Goal: Find specific page/section: Find specific page/section

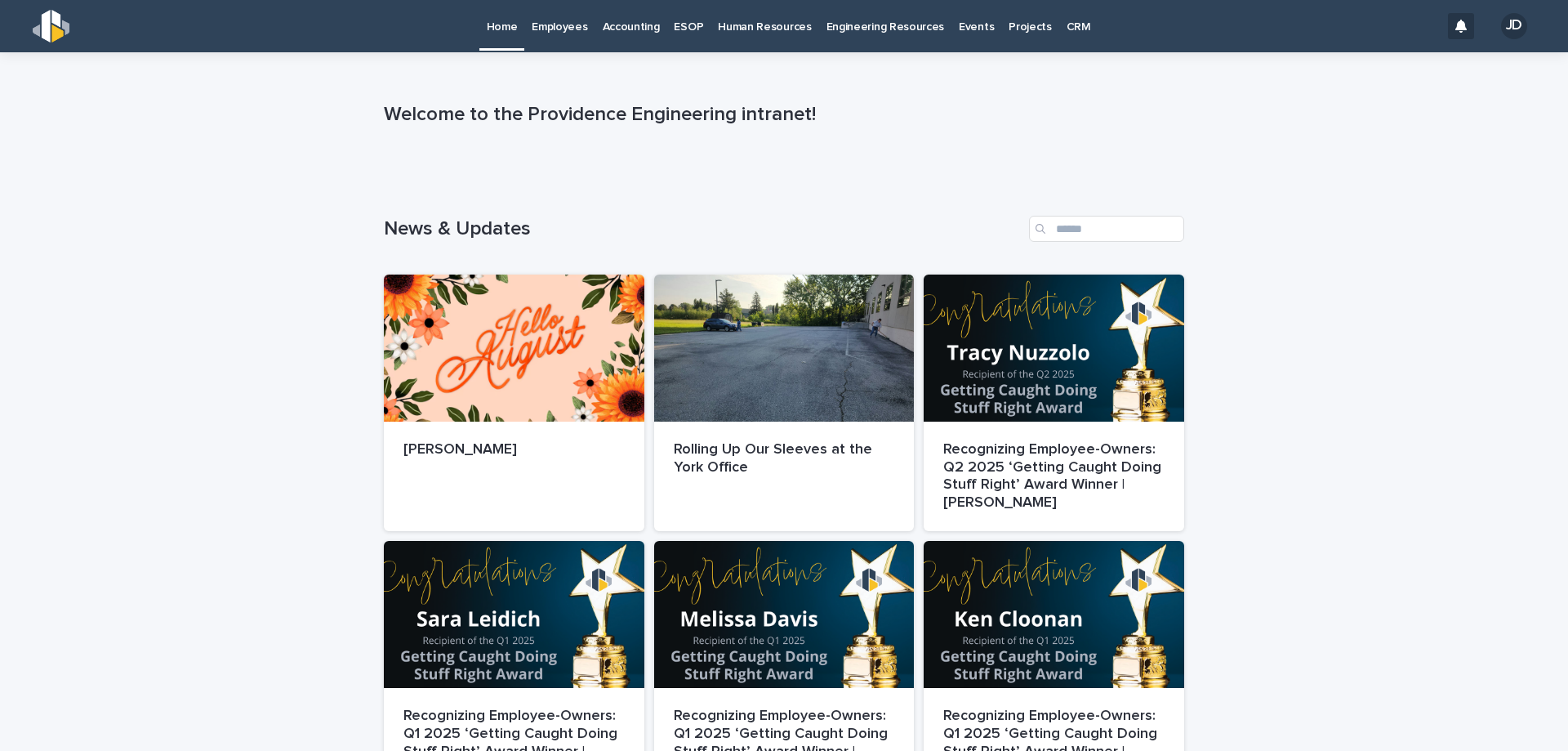
click at [573, 20] on p "Employees" at bounding box center [559, 17] width 56 height 34
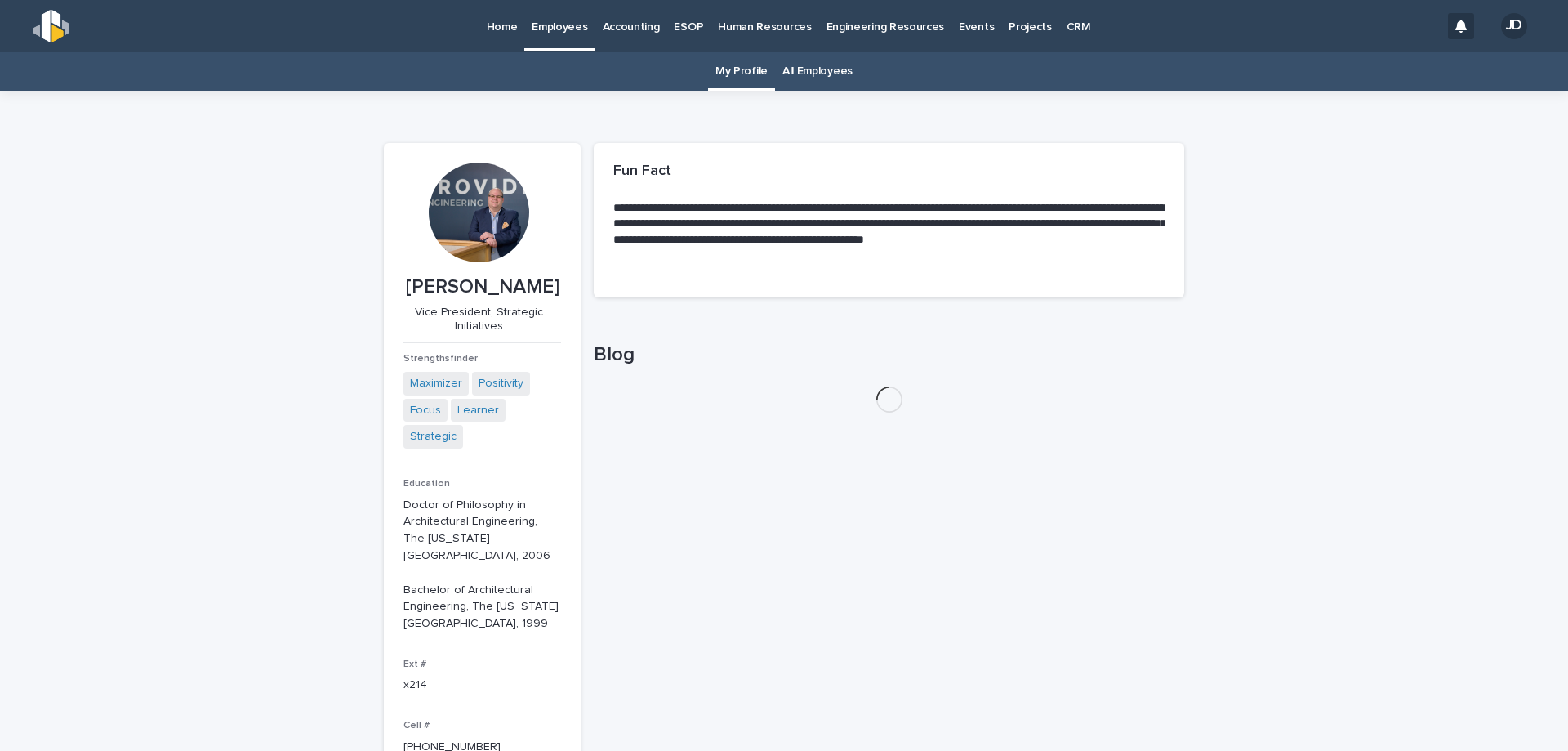
click at [830, 68] on link "All Employees" at bounding box center [817, 70] width 70 height 38
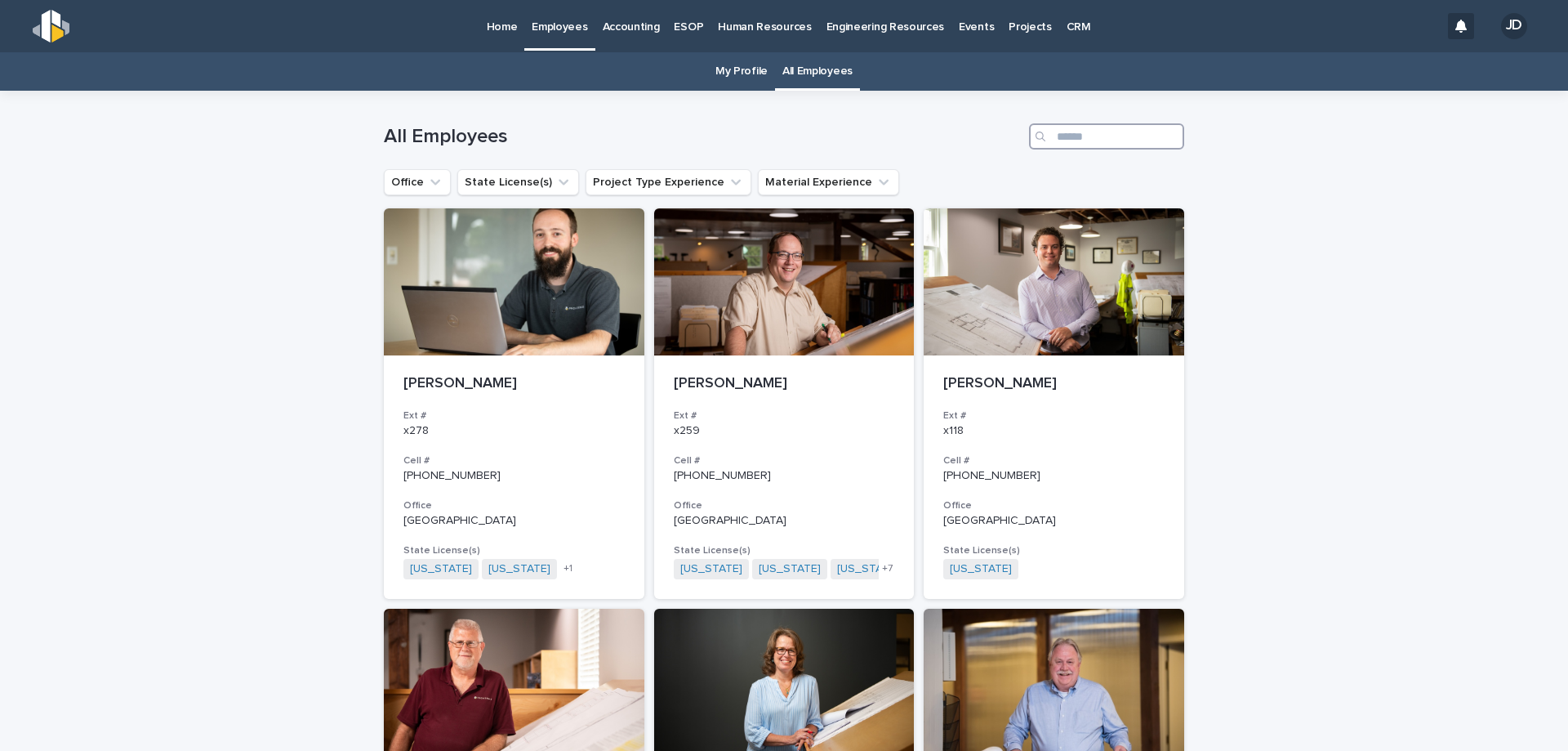
click at [1112, 137] on input "Search" at bounding box center [1107, 136] width 155 height 26
type input "****"
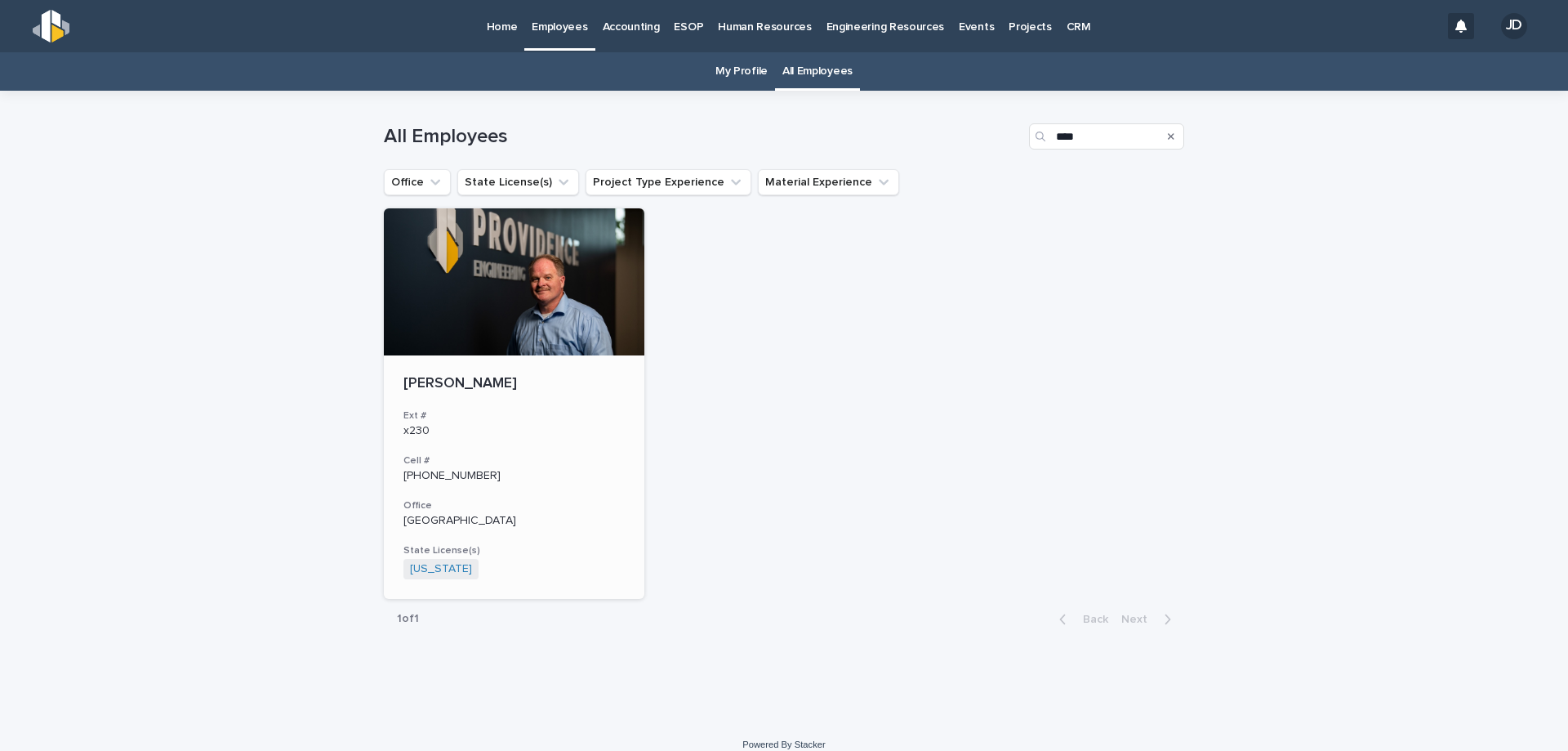
click at [458, 256] on div at bounding box center [514, 282] width 260 height 147
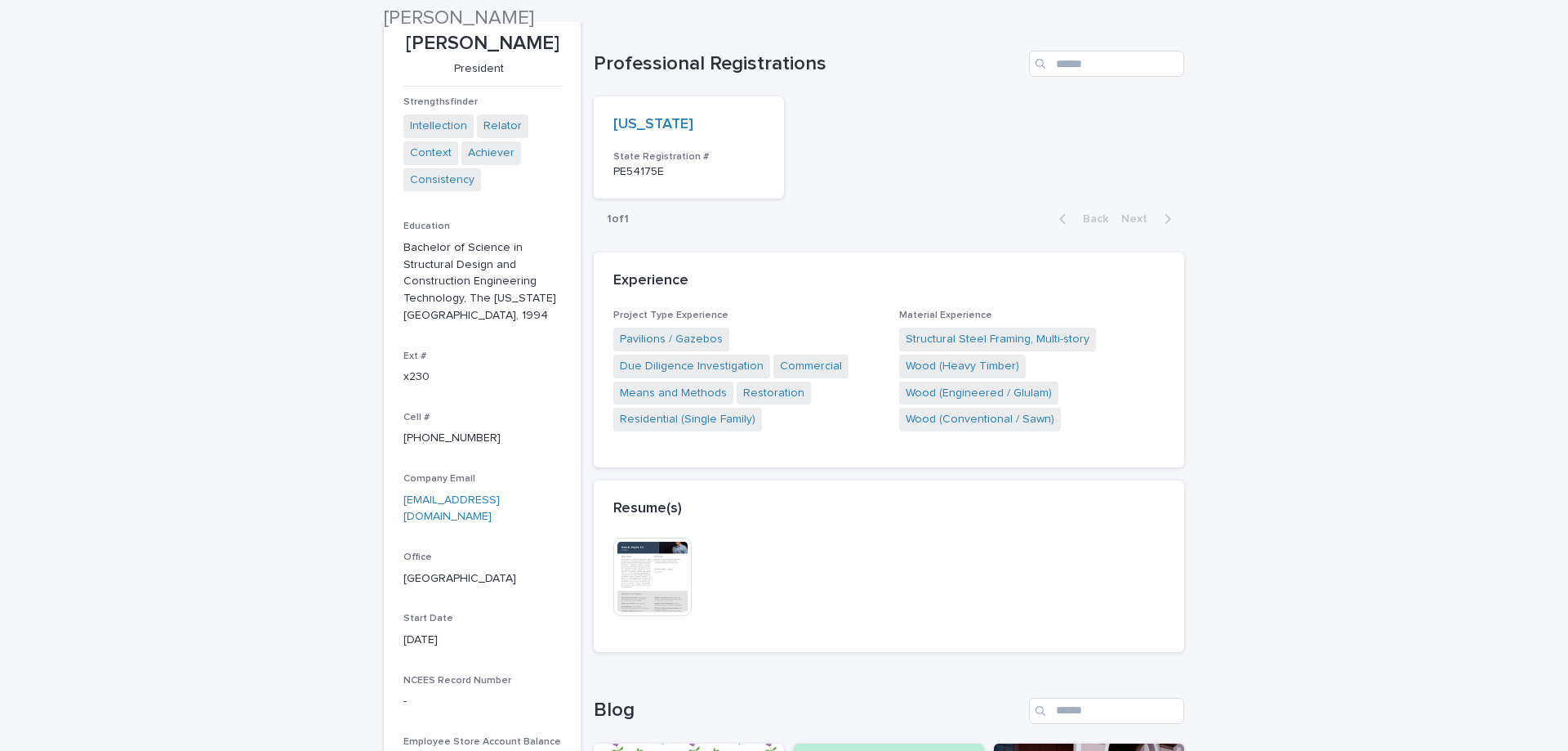
scroll to position [245, 0]
